Goal: Information Seeking & Learning: Learn about a topic

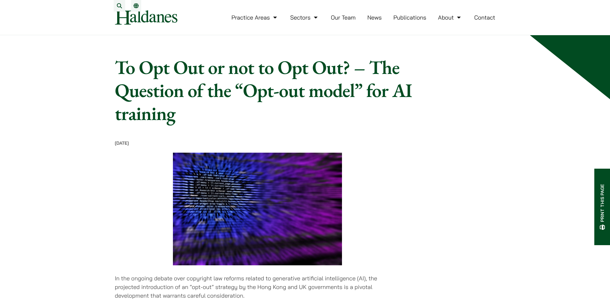
click at [373, 21] on link "News" at bounding box center [374, 17] width 14 height 7
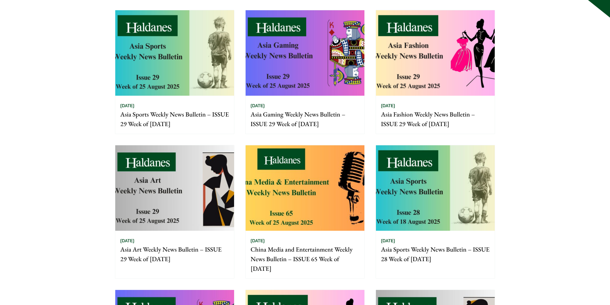
scroll to position [64, 0]
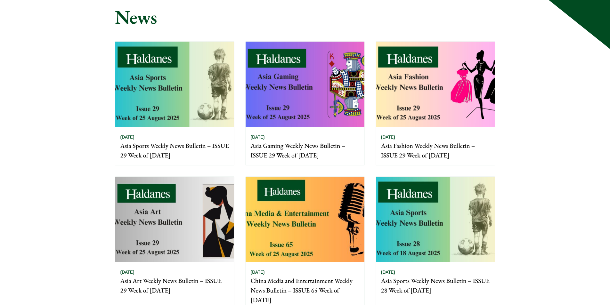
click at [319, 242] on img at bounding box center [305, 219] width 119 height 85
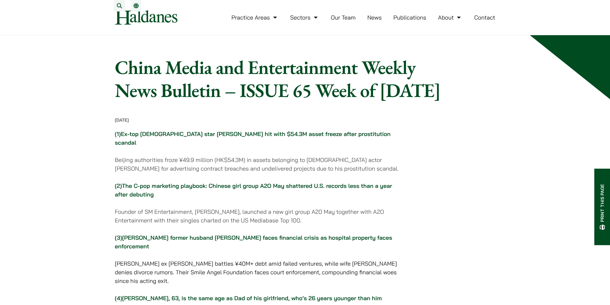
click at [402, 21] on link "Publications" at bounding box center [409, 17] width 33 height 7
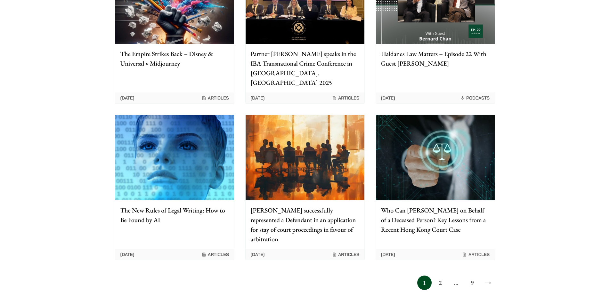
scroll to position [480, 0]
click at [440, 275] on link "2" at bounding box center [440, 282] width 14 height 14
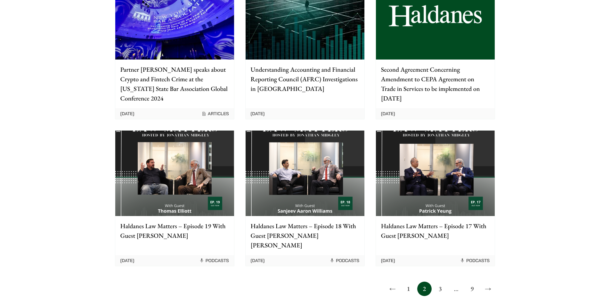
scroll to position [480, 0]
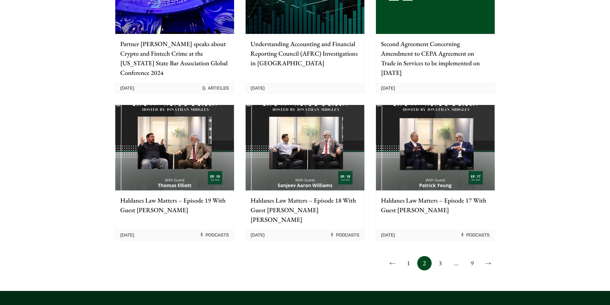
click at [441, 256] on link "3" at bounding box center [440, 263] width 14 height 14
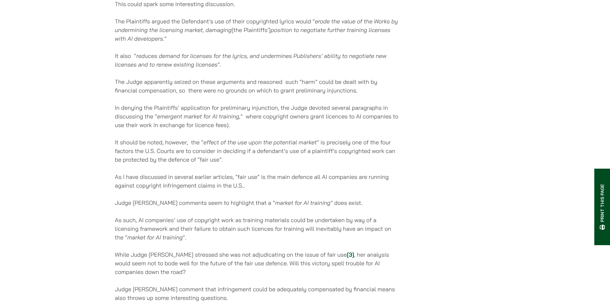
scroll to position [672, 0]
click at [71, 47] on div "Home » Publications » Legal Update : Concord Music Group v Anthropic – Is it re…" at bounding box center [305, 146] width 610 height 1567
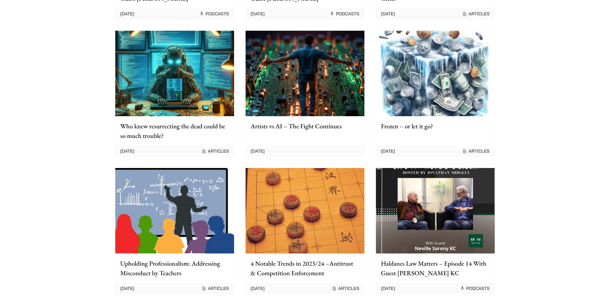
scroll to position [320, 0]
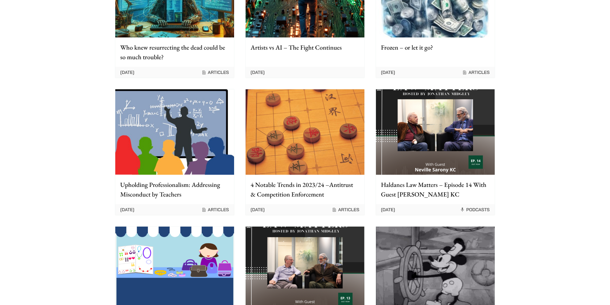
click at [304, 60] on div "Artists vs AI – The Fight Continues" at bounding box center [305, 49] width 119 height 25
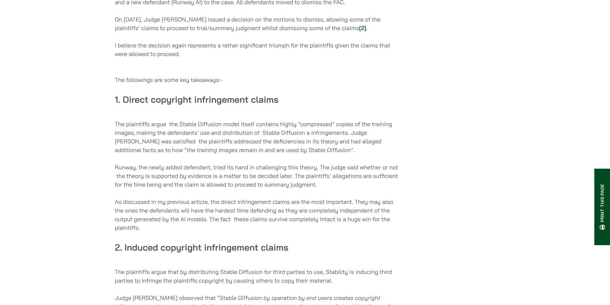
scroll to position [416, 0]
